Goal: Information Seeking & Learning: Learn about a topic

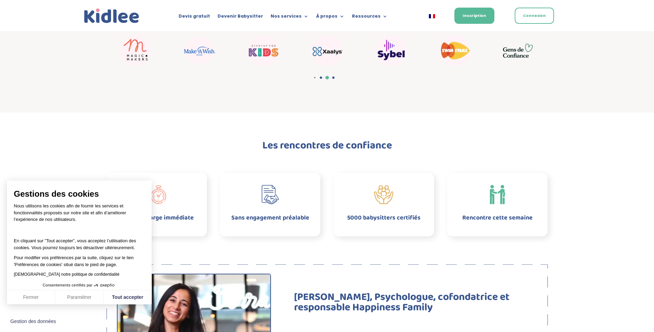
scroll to position [241, 0]
click at [128, 297] on button "Tout accepter" at bounding box center [127, 297] width 48 height 14
checkbox input "true"
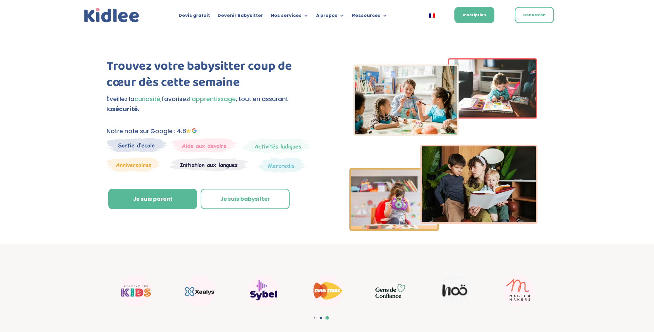
scroll to position [0, 0]
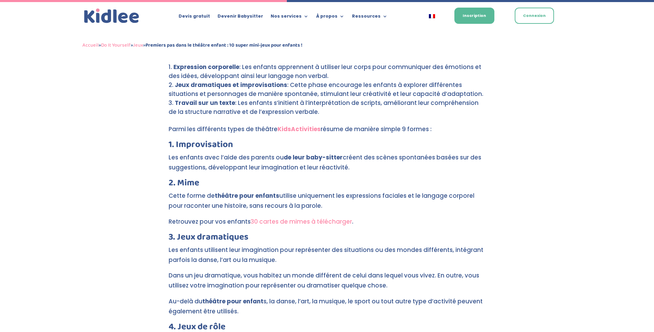
scroll to position [1344, 0]
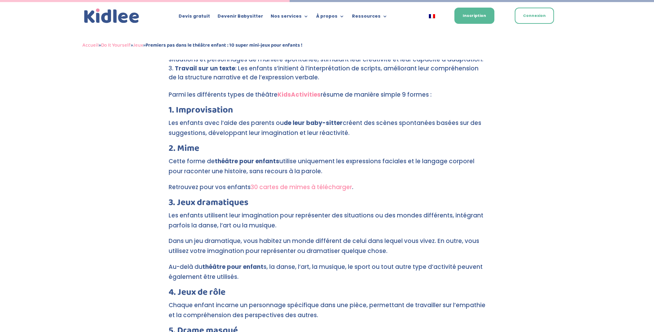
click at [282, 183] on link "30 cartes de mimes à télécharger" at bounding box center [301, 187] width 101 height 8
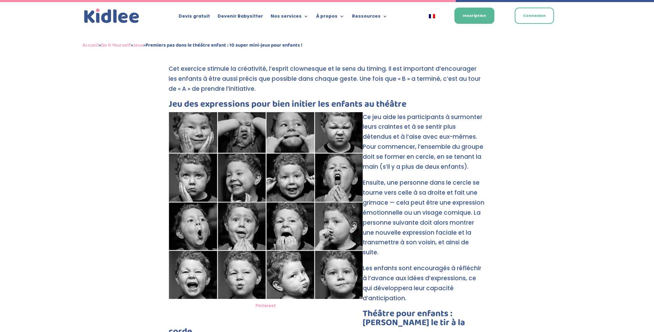
scroll to position [2118, 0]
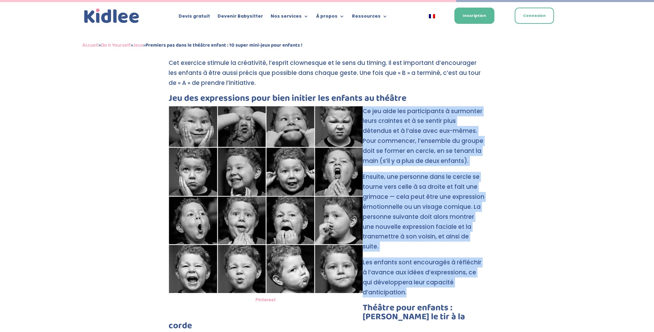
drag, startPoint x: 364, startPoint y: 92, endPoint x: 498, endPoint y: 255, distance: 211.5
copy div "Ce jeu aide les participants à surmonter leurs craintes et à se sentir plus dét…"
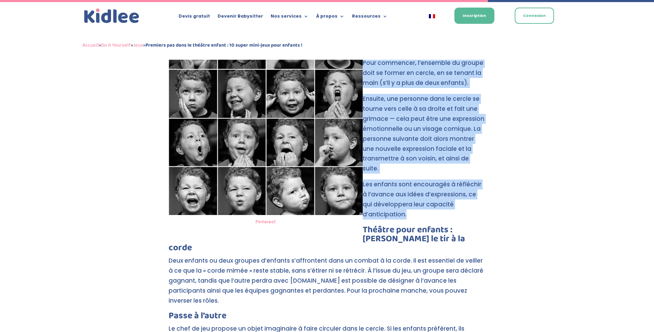
scroll to position [2291, 0]
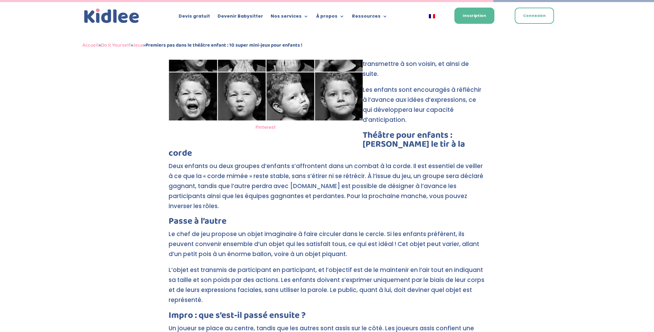
click at [380, 131] on h3 "Théâtre pour enfants : [PERSON_NAME] le tir à la corde" at bounding box center [327, 146] width 317 height 30
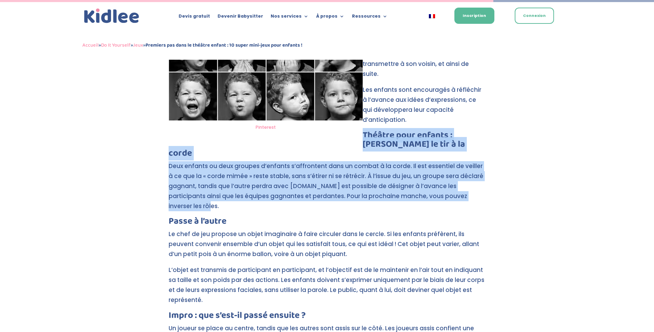
drag, startPoint x: 364, startPoint y: 93, endPoint x: 478, endPoint y: 163, distance: 133.2
drag, startPoint x: 473, startPoint y: 161, endPoint x: 402, endPoint y: 144, distance: 73.5
copy div "Théâtre pour enfants : Mimer le tir à la corde Deux enfants ou deux groupes d’e…"
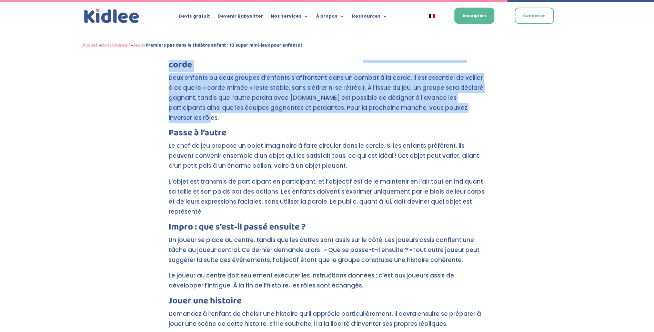
scroll to position [2394, 0]
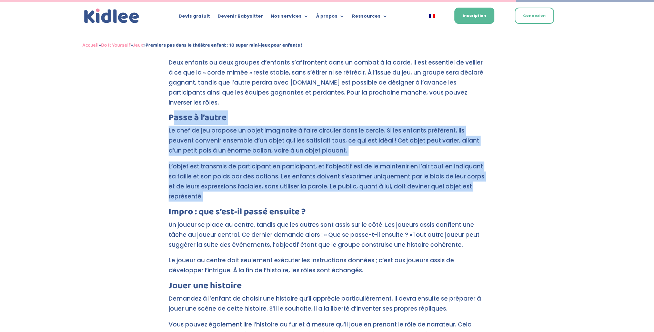
drag, startPoint x: 171, startPoint y: 80, endPoint x: 327, endPoint y: 153, distance: 172.5
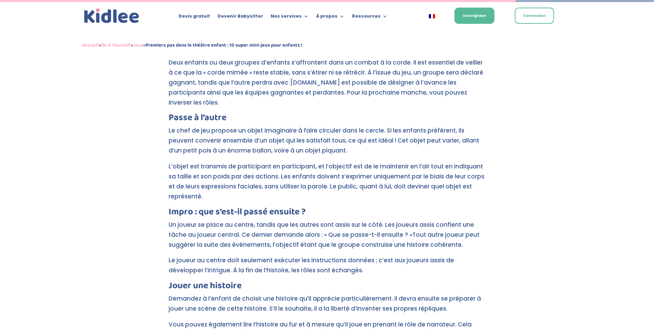
drag, startPoint x: 154, startPoint y: 79, endPoint x: 162, endPoint y: 79, distance: 8.3
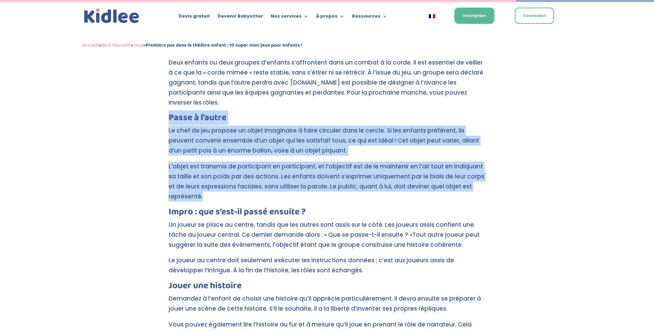
drag, startPoint x: 171, startPoint y: 79, endPoint x: 269, endPoint y: 156, distance: 124.9
drag, startPoint x: 269, startPoint y: 156, endPoint x: 240, endPoint y: 127, distance: 40.9
copy div "Passe à l’autre Le chef de jeu propose un objet imaginaire à faire circuler dan…"
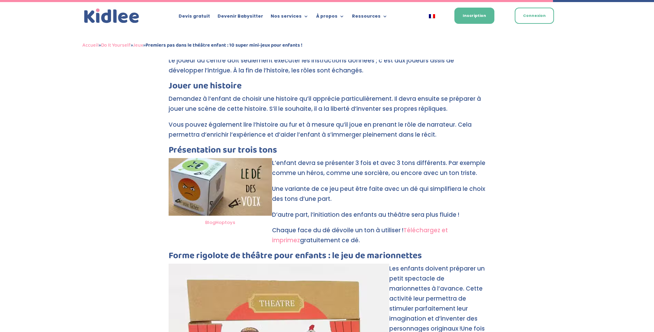
scroll to position [2601, 0]
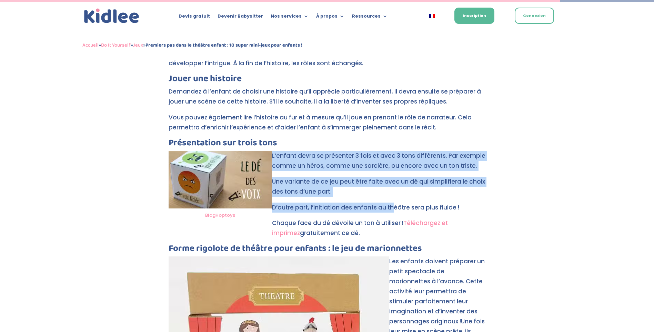
drag, startPoint x: 273, startPoint y: 118, endPoint x: 392, endPoint y: 169, distance: 130.3
drag, startPoint x: 390, startPoint y: 167, endPoint x: 229, endPoint y: 118, distance: 168.0
click at [290, 151] on p "L’enfant devra se présenter 3 fois et avec 3 tons différents. Par exemple comme…" at bounding box center [327, 164] width 317 height 26
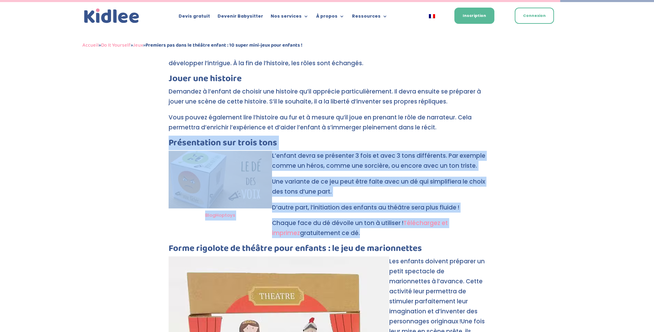
drag, startPoint x: 168, startPoint y: 107, endPoint x: 471, endPoint y: 194, distance: 314.9
copy div "Présentation sur trois tons BlogHoptoys L’enfant devra se présenter 3 fois et a…"
click at [225, 218] on p "Chaque face du dé dévoile un ton à utiliser ! Téléchargez et imprimez gratuitem…" at bounding box center [327, 231] width 317 height 26
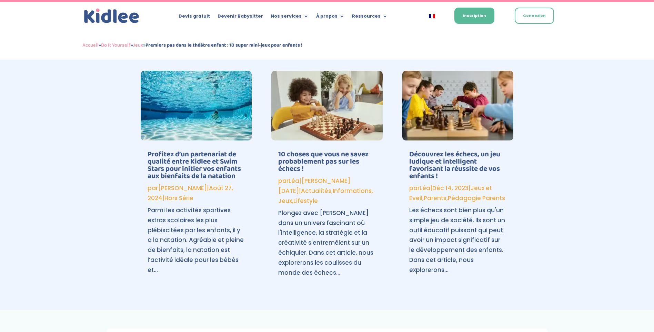
scroll to position [3324, 0]
